Goal: Task Accomplishment & Management: Manage account settings

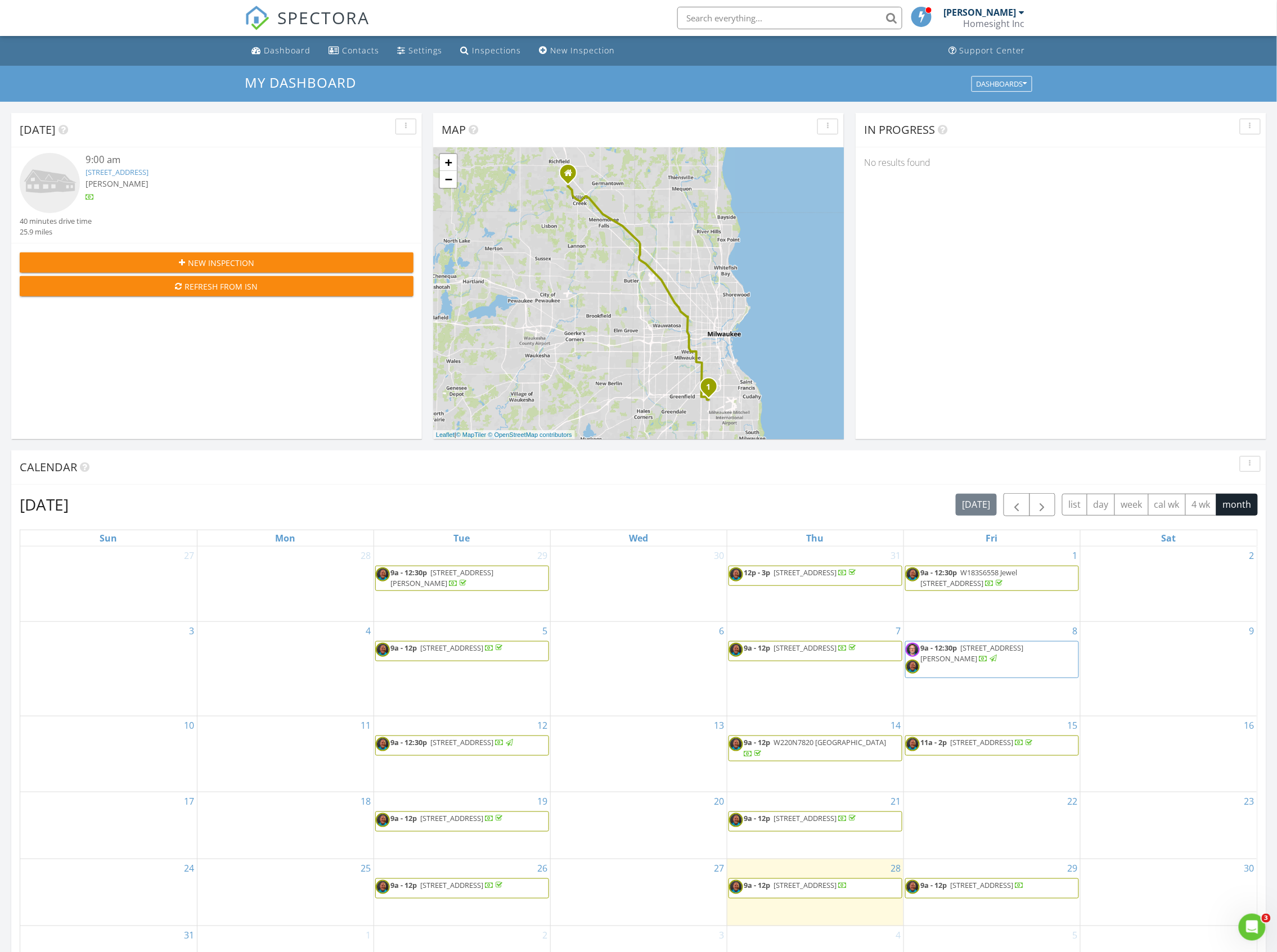
click at [449, 883] on span "4213 North 17th Street, Milwaukee 53209" at bounding box center [452, 885] width 63 height 10
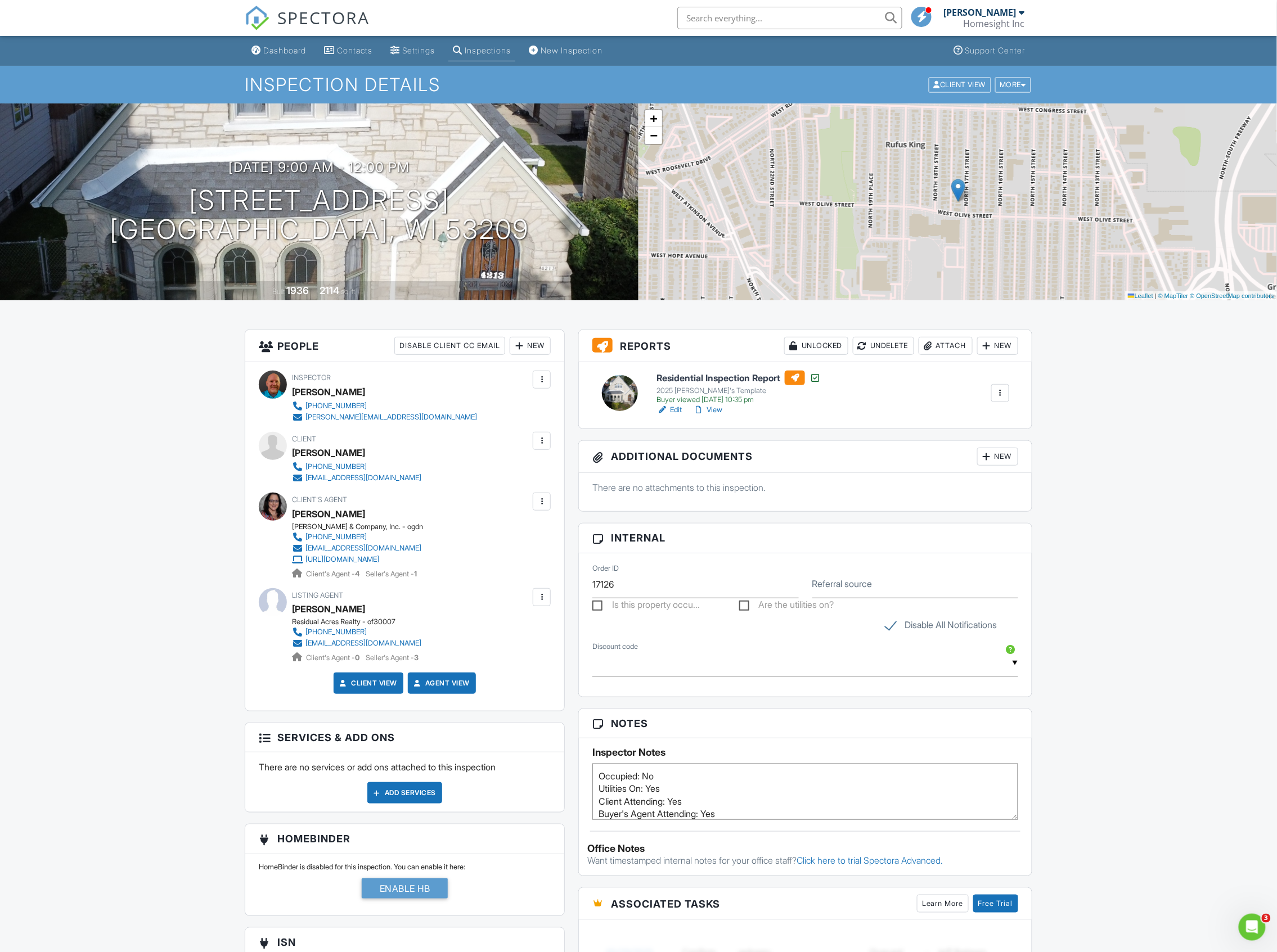
click at [718, 410] on link "View" at bounding box center [708, 410] width 29 height 12
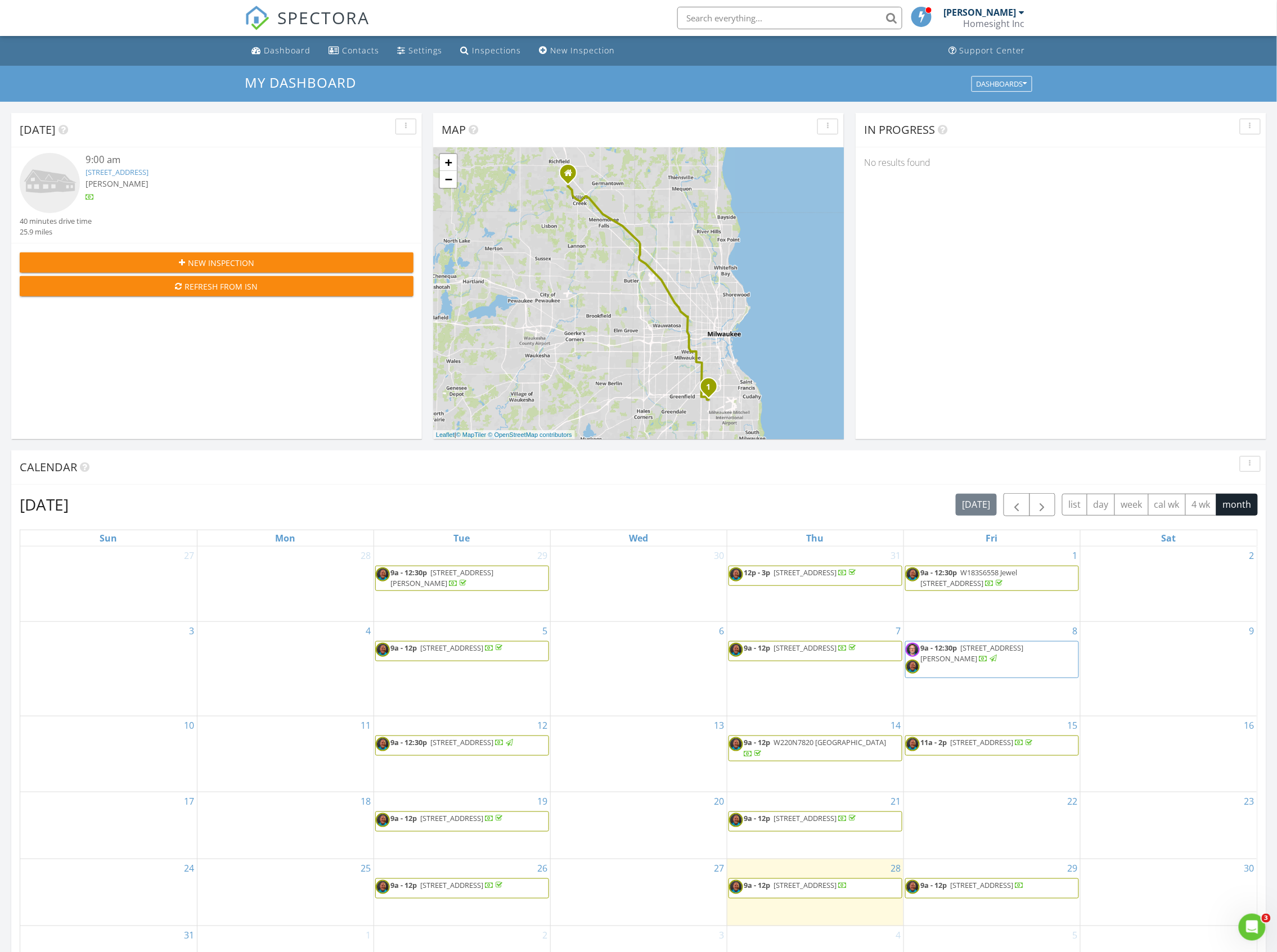
click at [148, 172] on link "4912 S 19th St Unit A, Milwaukee, WI 53221" at bounding box center [116, 171] width 63 height 10
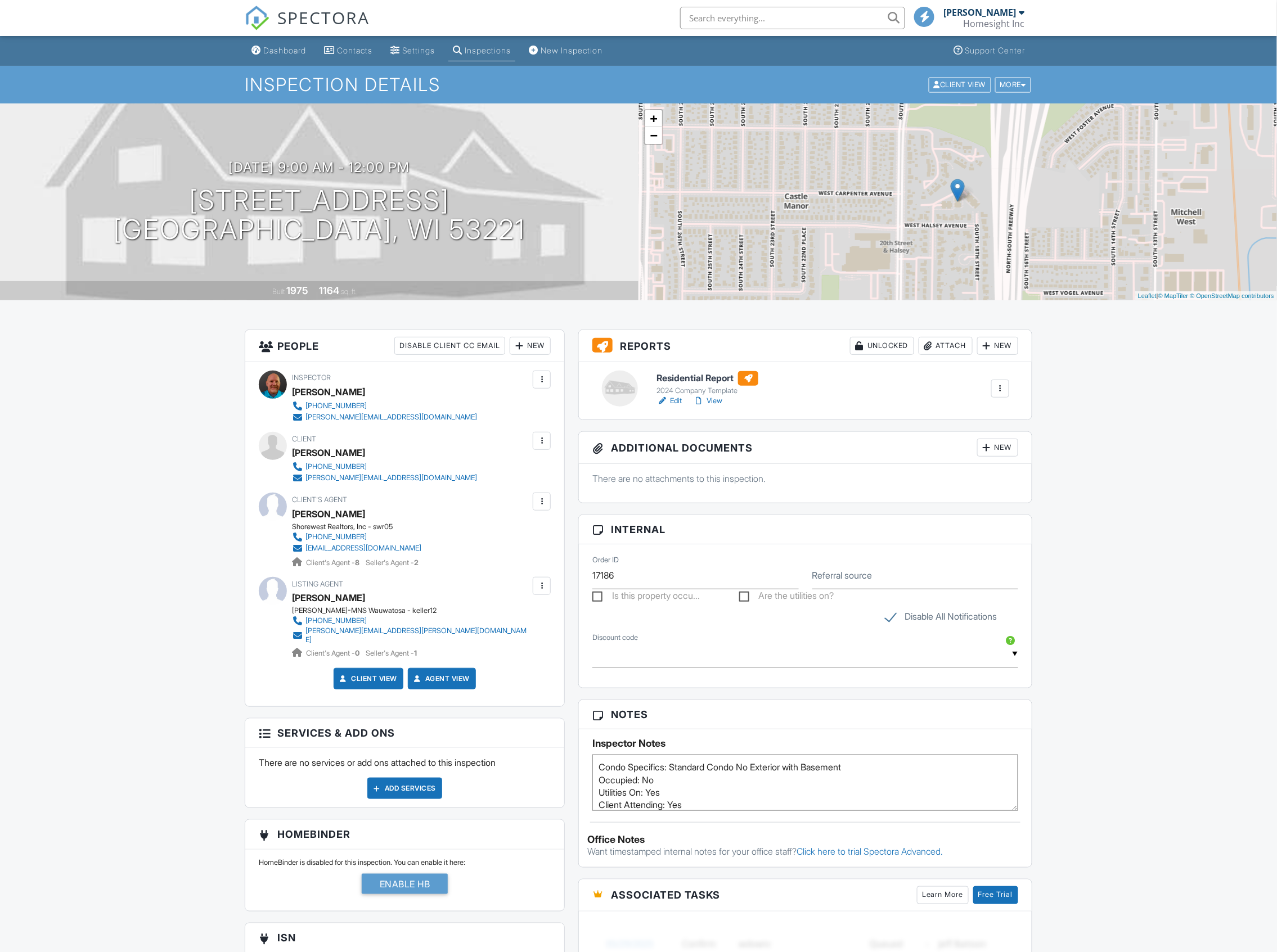
click at [678, 401] on link "Edit" at bounding box center [669, 401] width 26 height 12
click at [1000, 387] on div at bounding box center [1000, 388] width 12 height 12
click at [904, 394] on div "Residential Report 2024 Company Template Edit View Quick Publish Copy Delete" at bounding box center [833, 389] width 366 height 36
click at [1001, 386] on div at bounding box center [1000, 388] width 12 height 12
click at [976, 473] on div "Delete" at bounding box center [975, 476] width 24 height 12
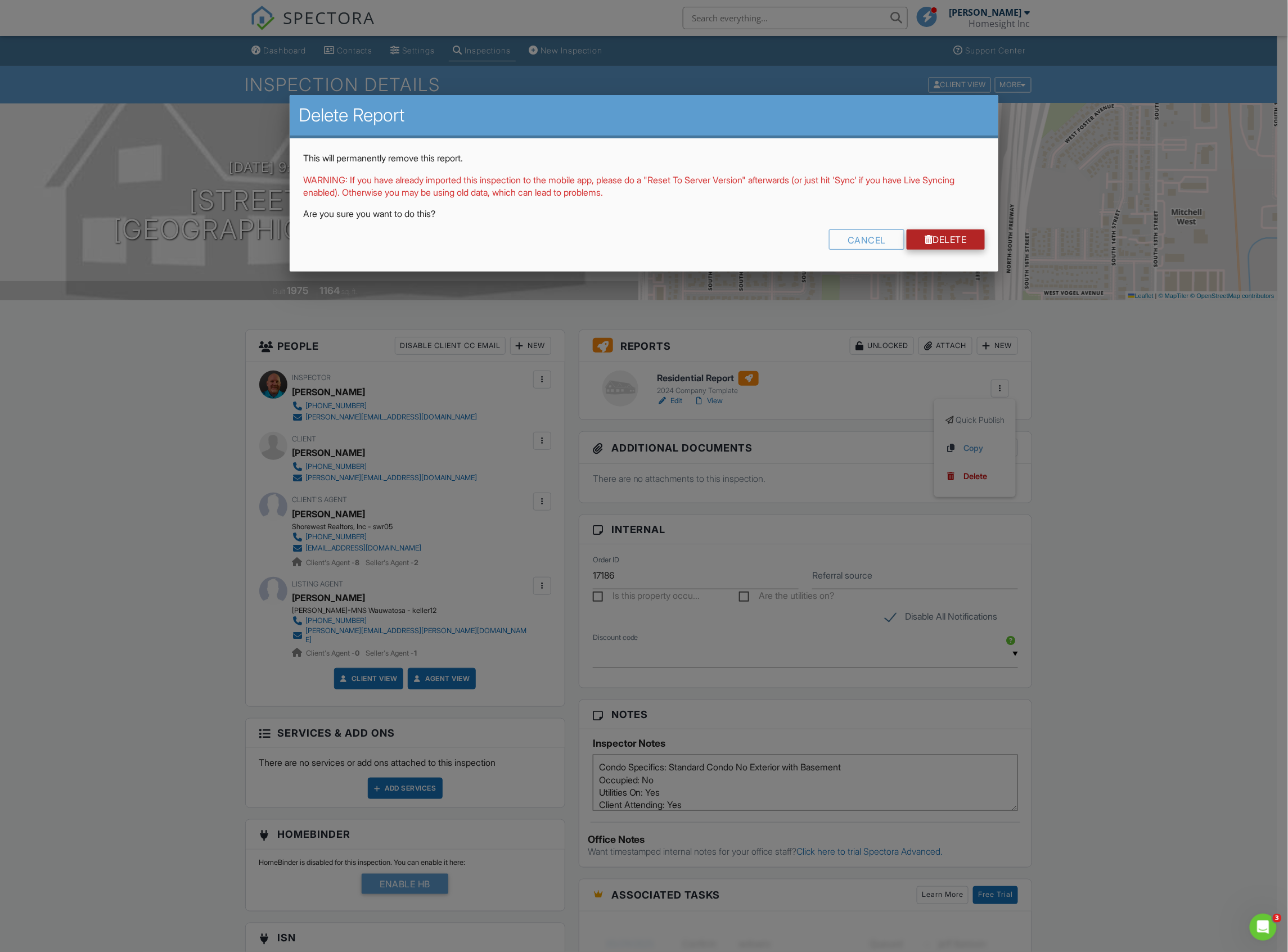
click at [963, 238] on link "Delete" at bounding box center [946, 239] width 78 height 20
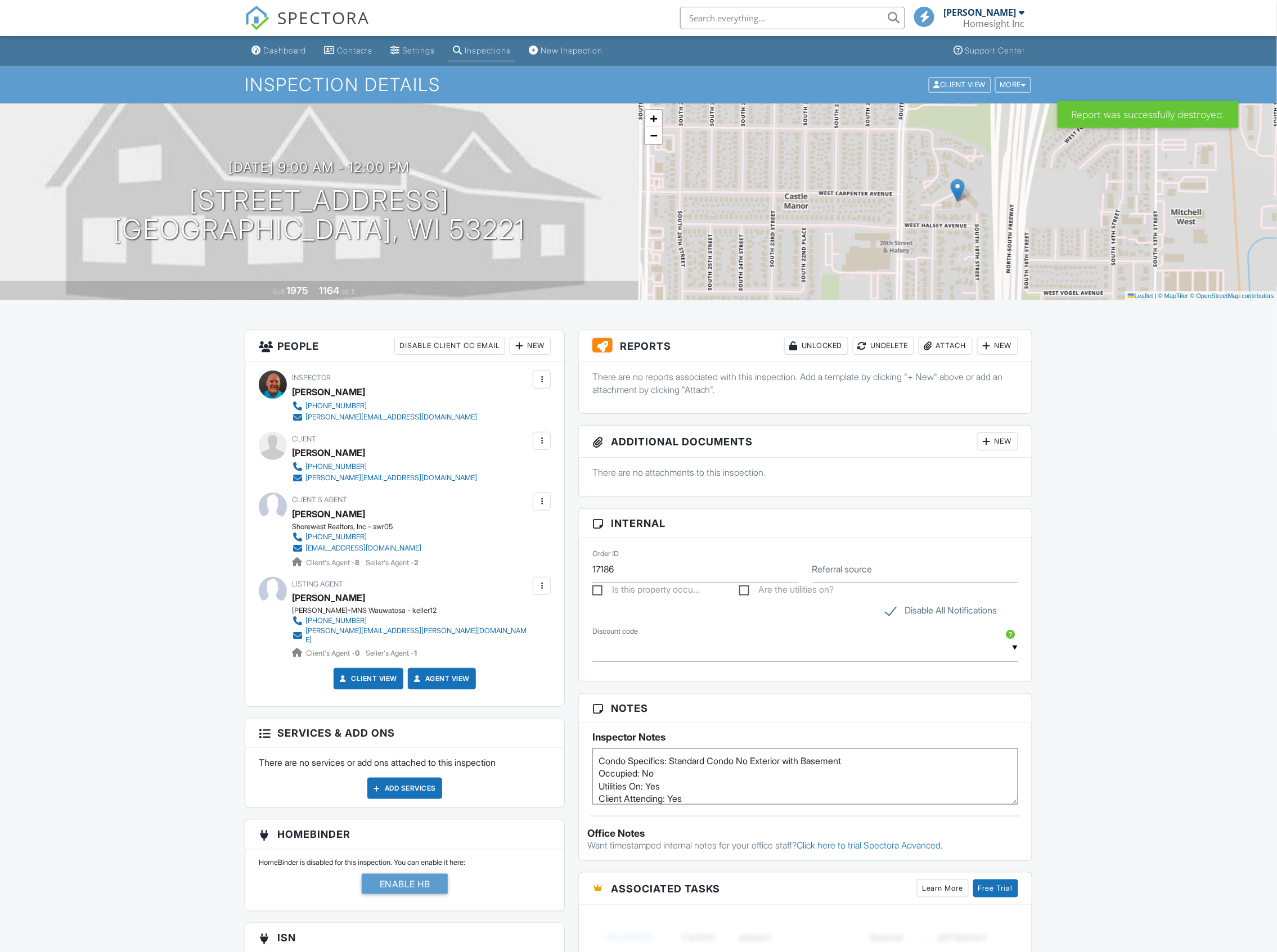
click at [996, 347] on div "New" at bounding box center [998, 346] width 41 height 18
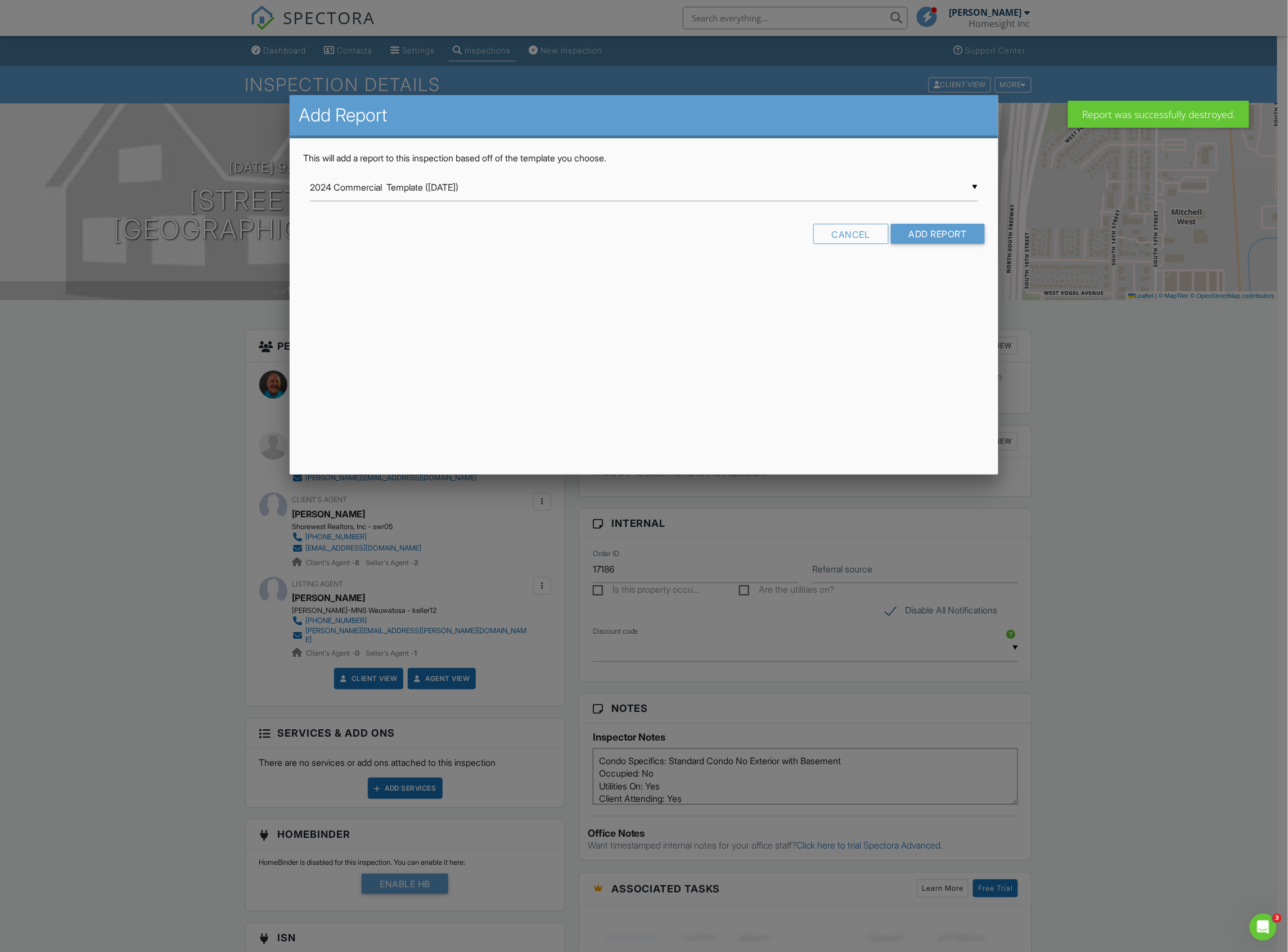
click at [970, 183] on div "▼ 2024 Commercial Template (2/27/24) 2024 Commercial Template (2/27/24) 2024 Co…" at bounding box center [644, 187] width 668 height 27
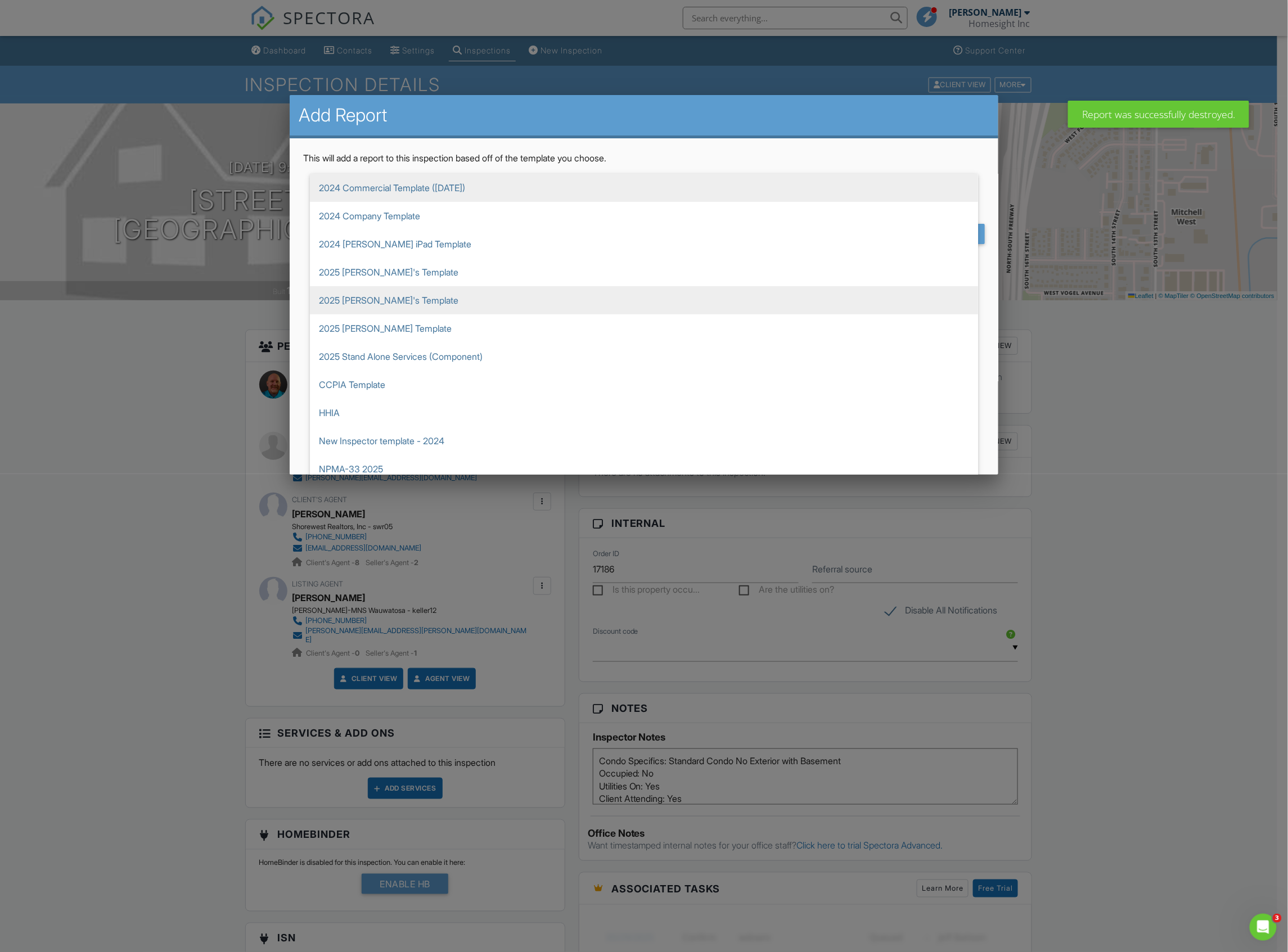
click at [373, 277] on span "2025 [PERSON_NAME]'s Template" at bounding box center [644, 272] width 668 height 28
type input "2025 [PERSON_NAME]'s Template"
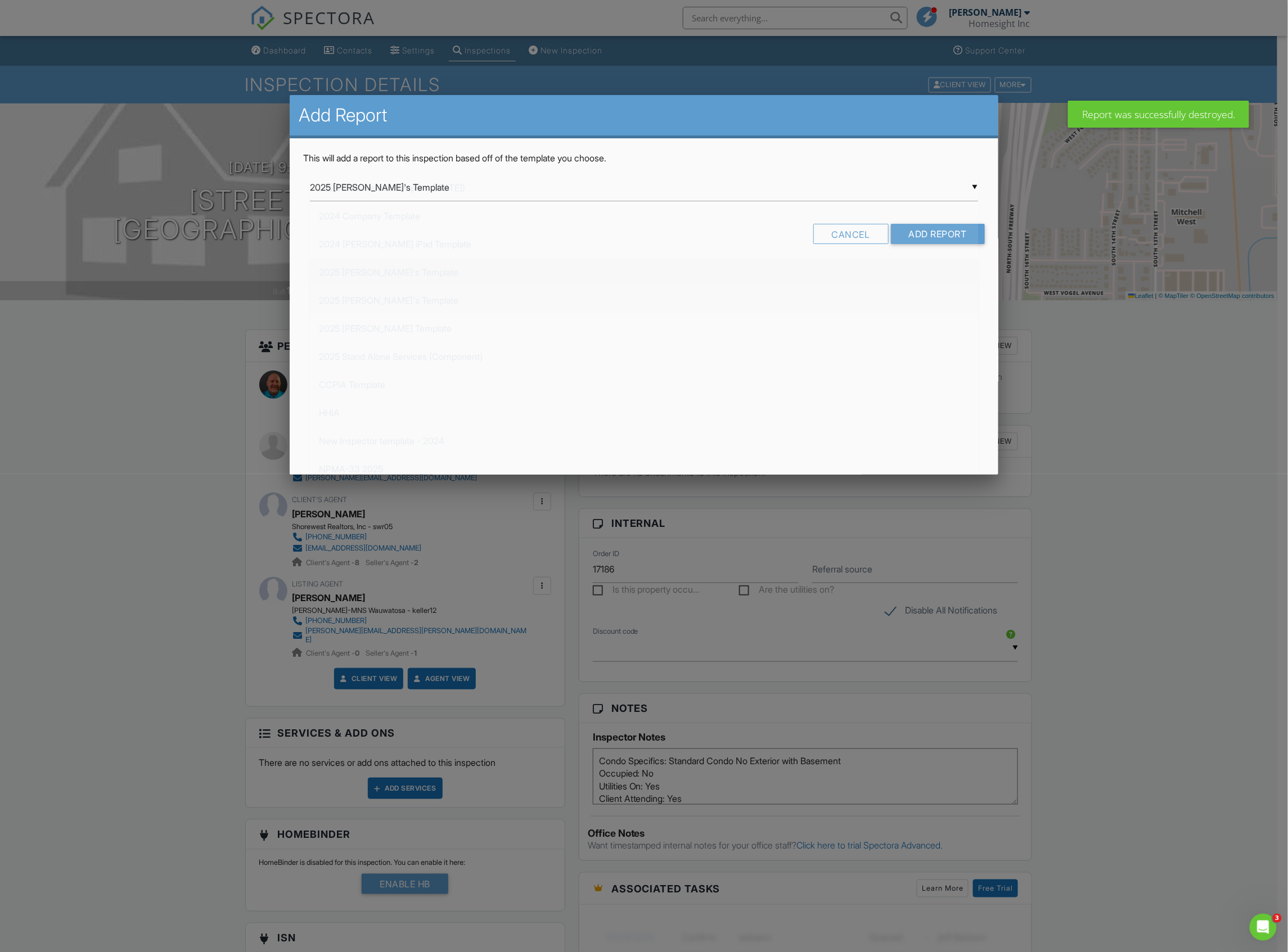
scroll to position [27, 0]
click at [921, 230] on input "Add Report" at bounding box center [938, 234] width 94 height 20
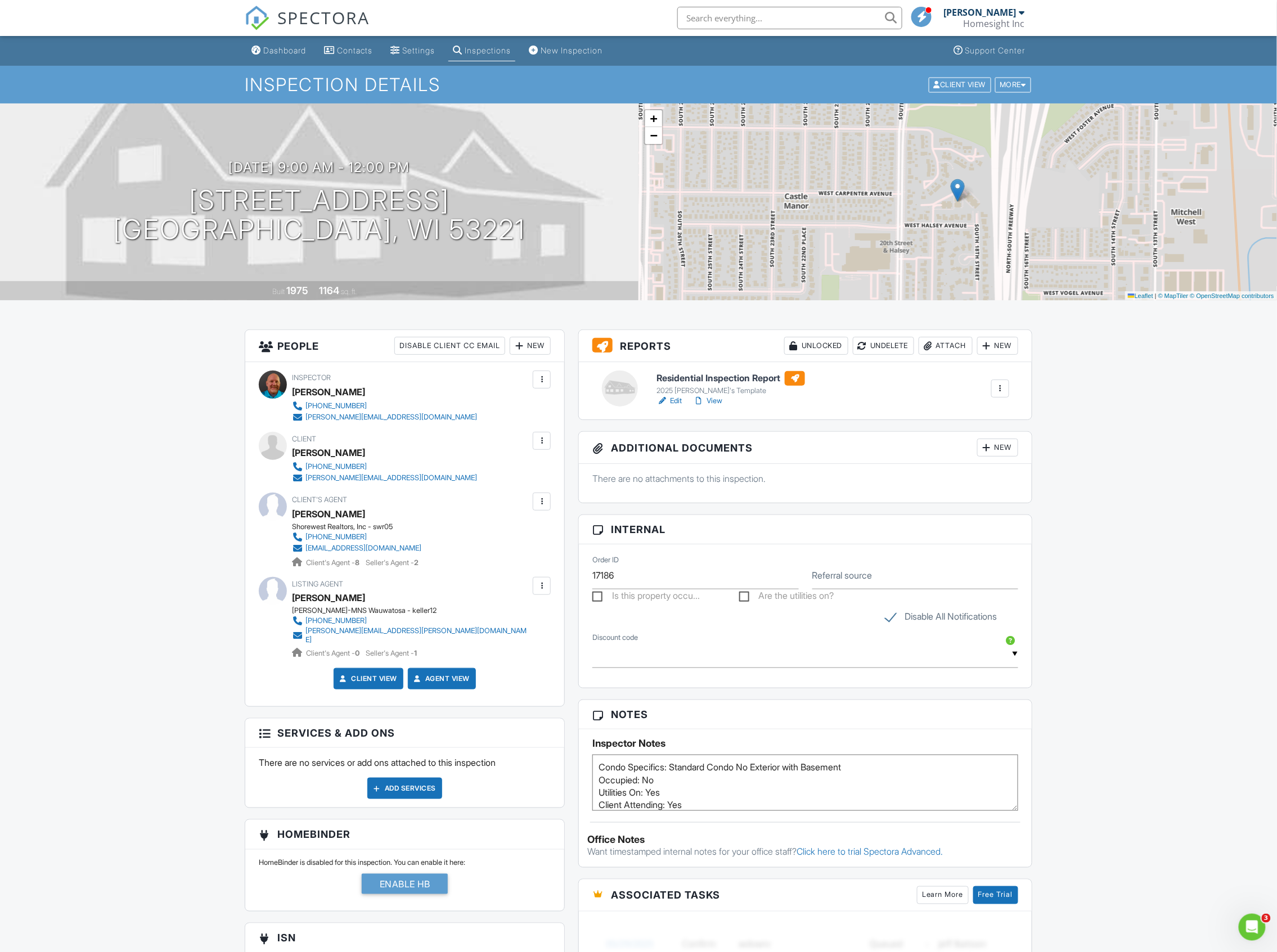
click at [674, 405] on link "Edit" at bounding box center [669, 401] width 26 height 12
